Goal: Task Accomplishment & Management: Manage account settings

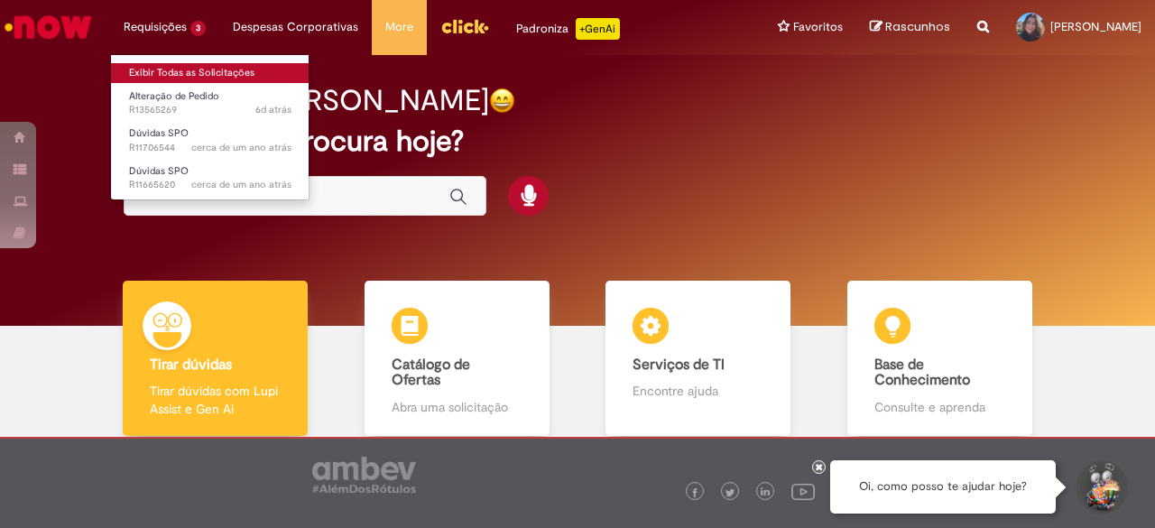
click at [191, 66] on link "Exibir Todas as Solicitações" at bounding box center [210, 73] width 199 height 20
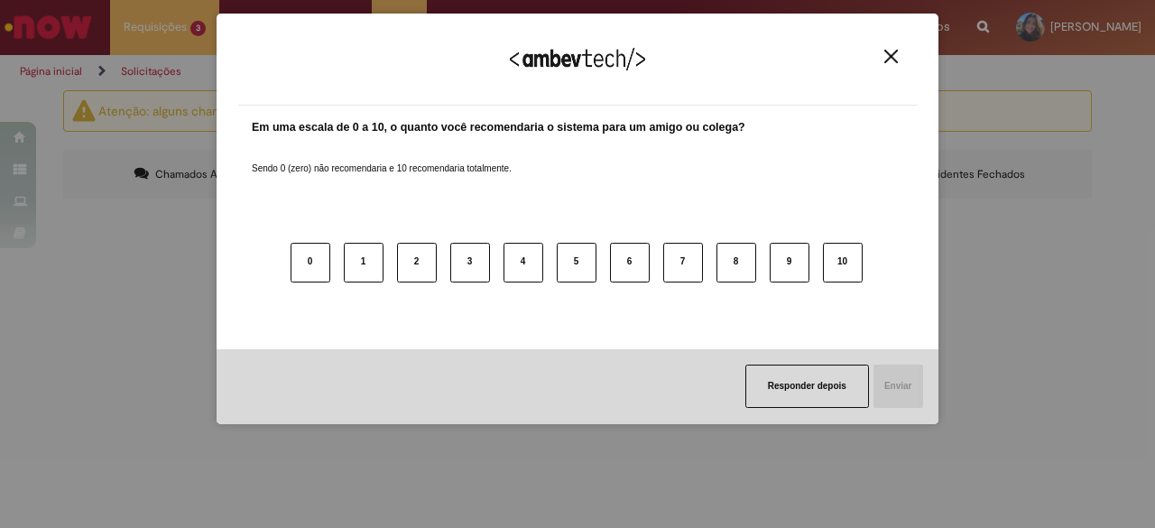
click at [896, 62] on img "Close" at bounding box center [891, 57] width 14 height 14
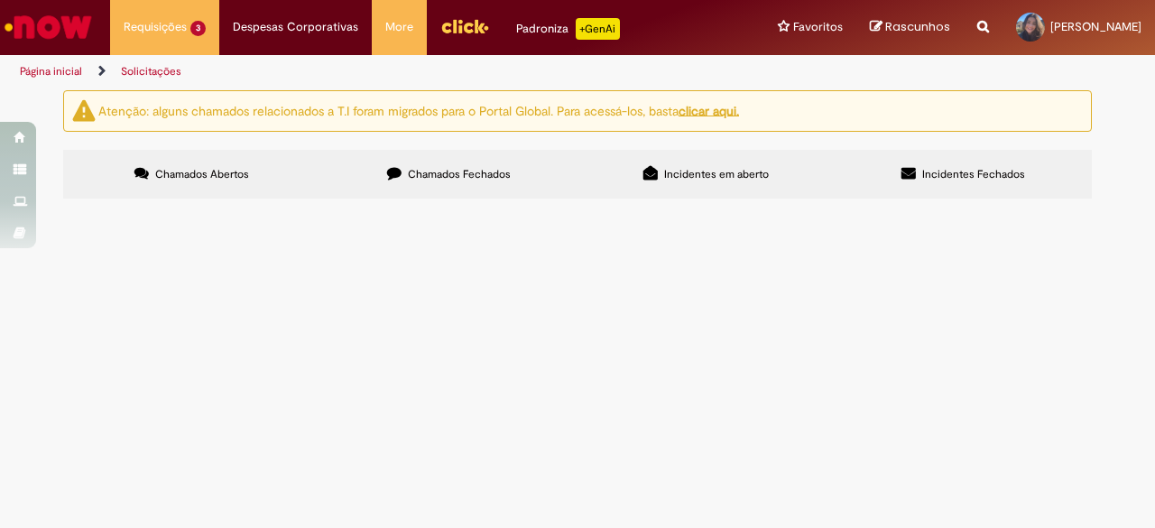
click at [455, 153] on label "Chamados Fechados" at bounding box center [448, 174] width 257 height 49
click at [0, 0] on link "2" at bounding box center [0, 0] width 0 height 0
click at [0, 0] on link "3" at bounding box center [0, 0] width 0 height 0
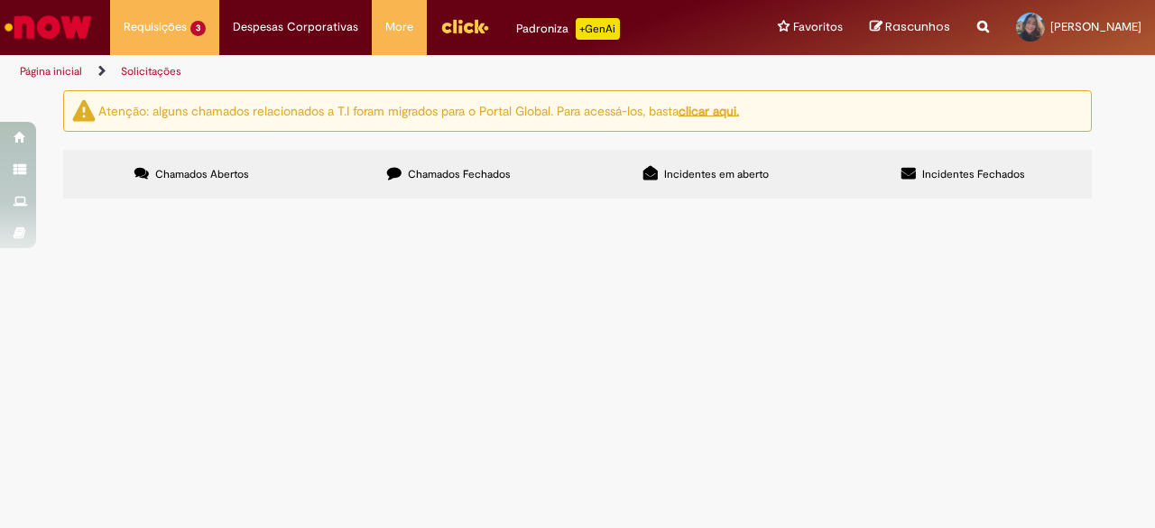
scroll to position [2111, 0]
click at [0, 0] on link "2" at bounding box center [0, 0] width 0 height 0
click at [45, 33] on img "Ir para a Homepage" at bounding box center [48, 27] width 93 height 36
